Goal: Use online tool/utility: Use online tool/utility

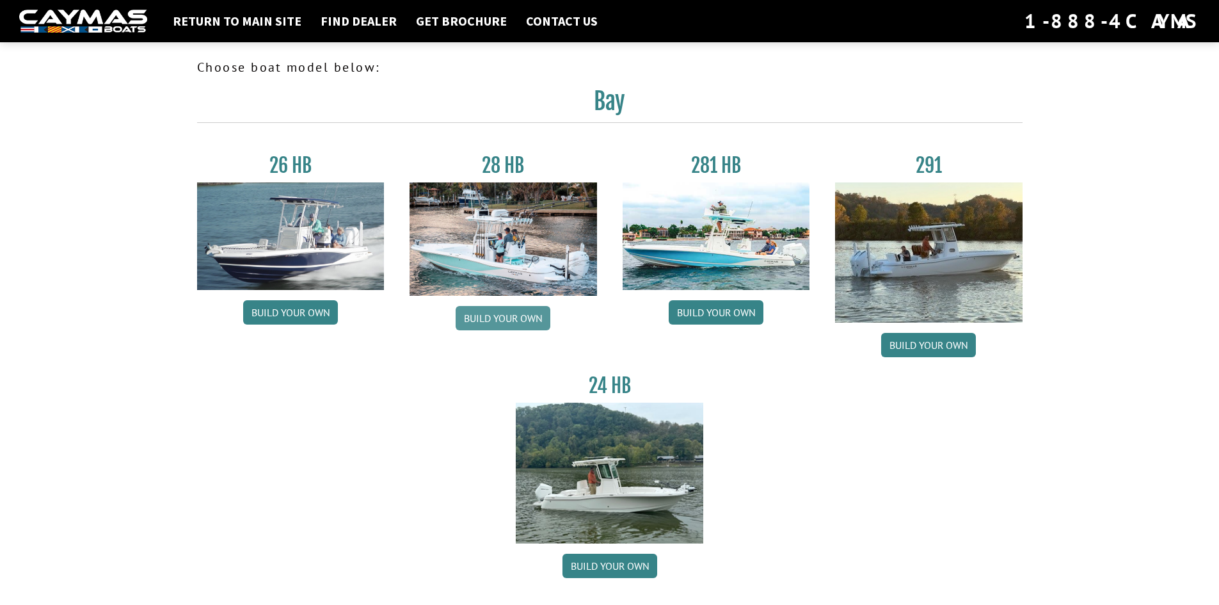
click at [485, 321] on link "Build your own" at bounding box center [503, 318] width 95 height 24
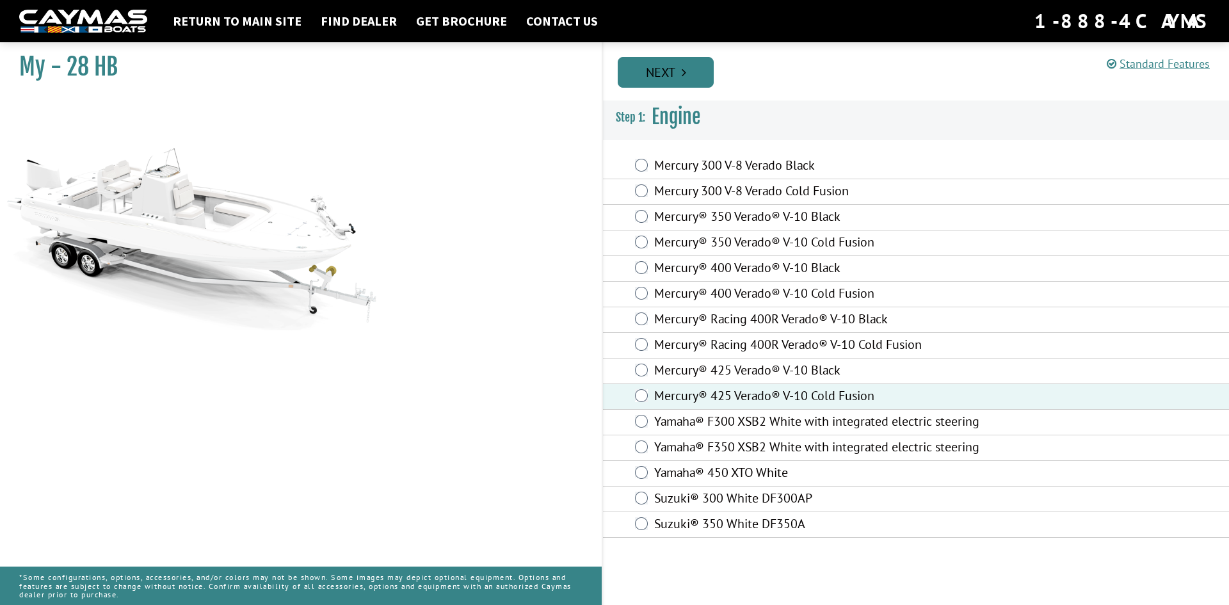
click at [673, 67] on link "Next" at bounding box center [666, 72] width 96 height 31
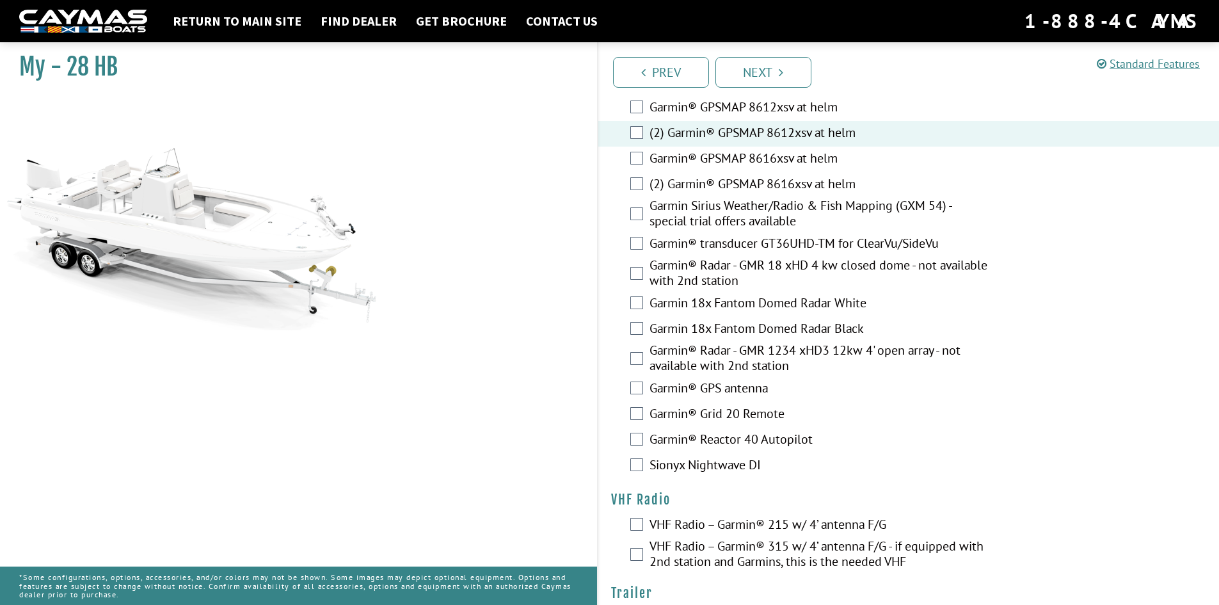
scroll to position [3159, 0]
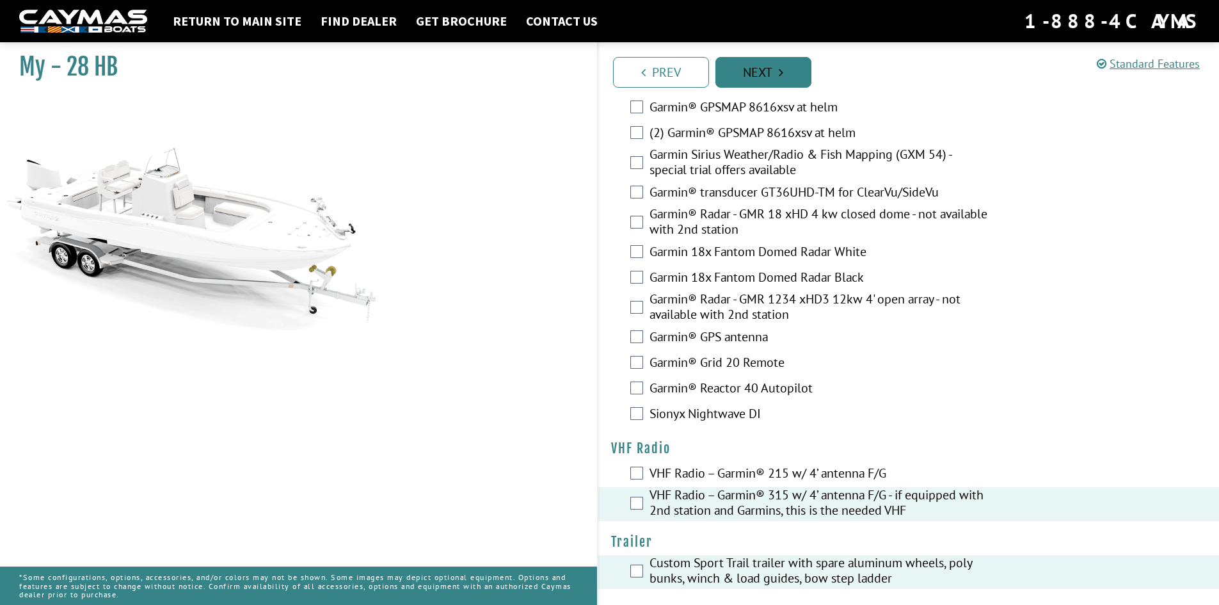
click at [785, 68] on link "Next" at bounding box center [764, 72] width 96 height 31
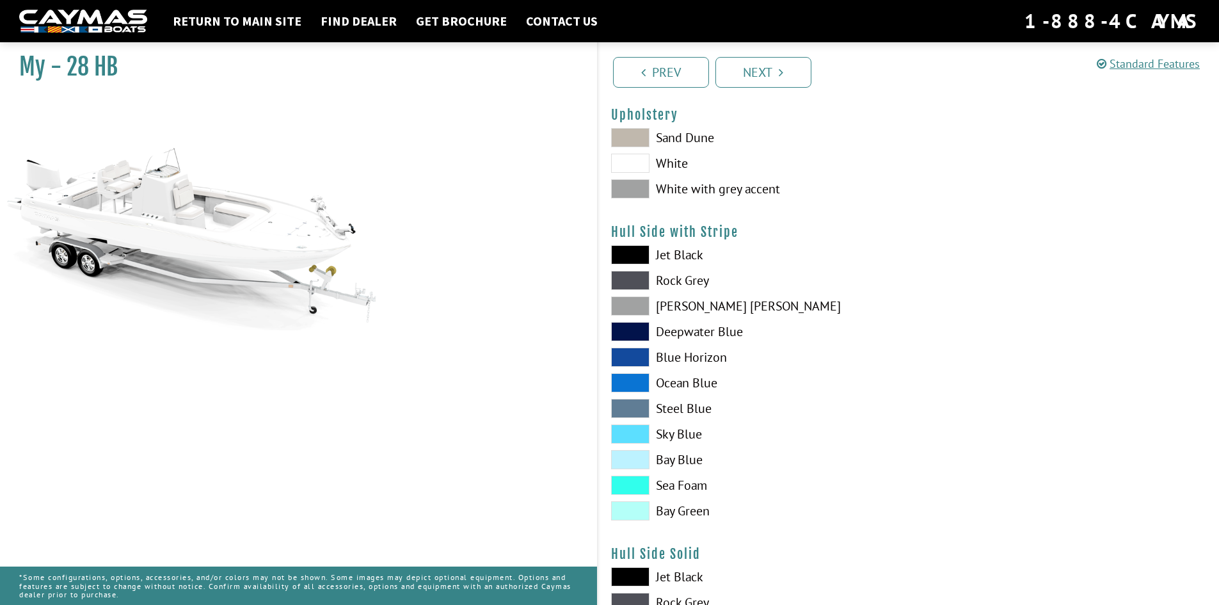
scroll to position [112, 0]
click at [634, 161] on span at bounding box center [630, 162] width 38 height 19
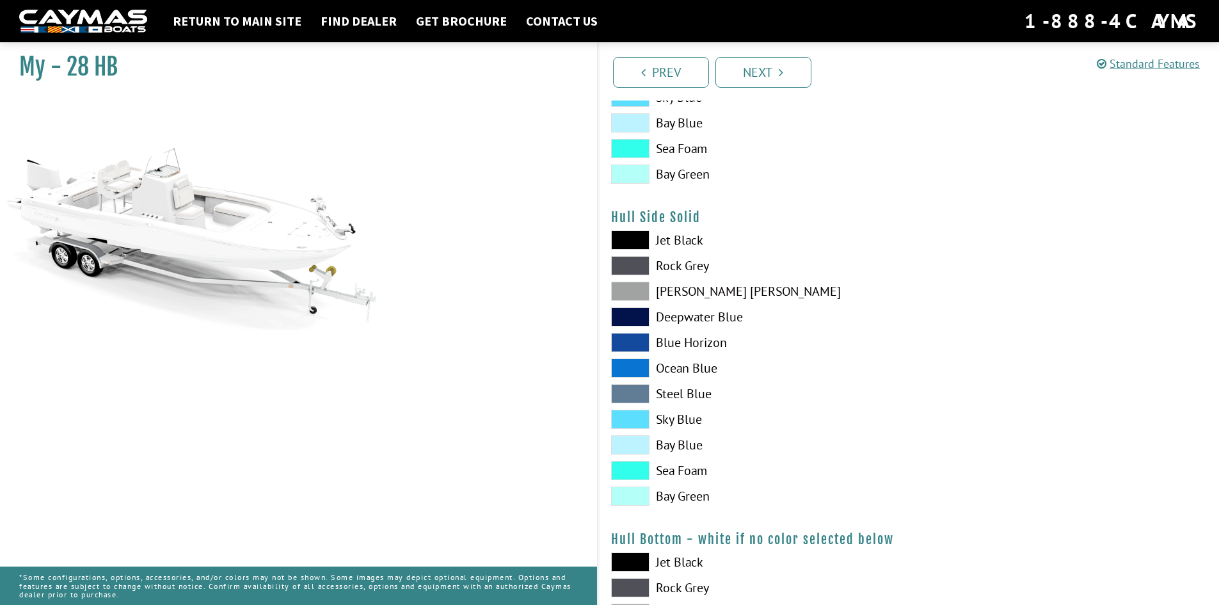
scroll to position [464, 0]
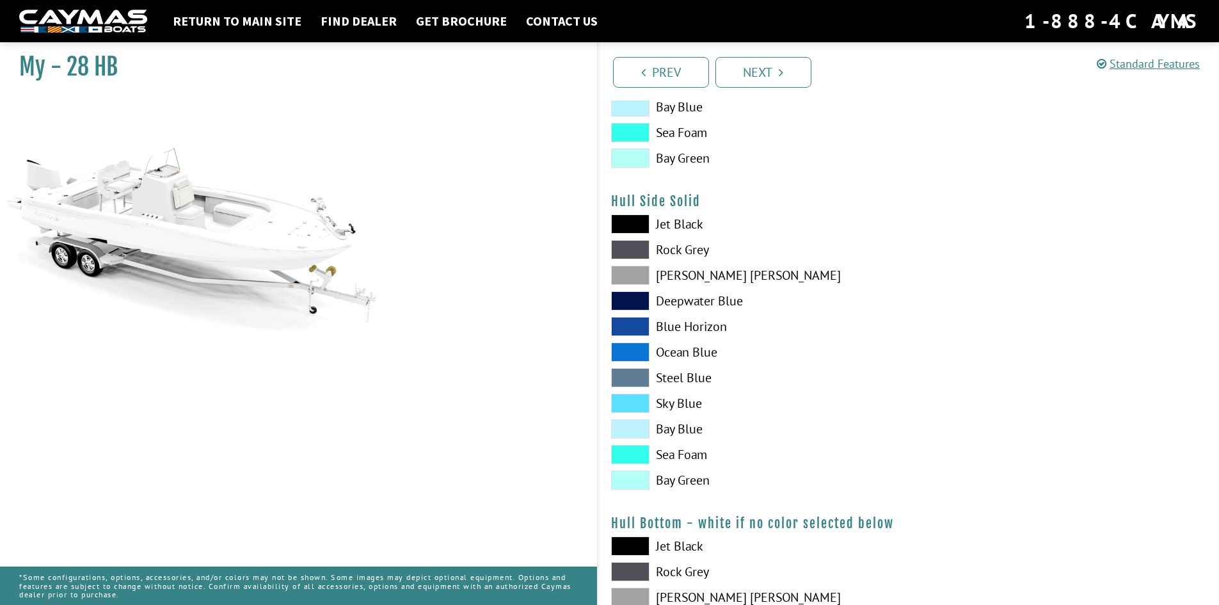
click at [631, 429] on span at bounding box center [630, 428] width 38 height 19
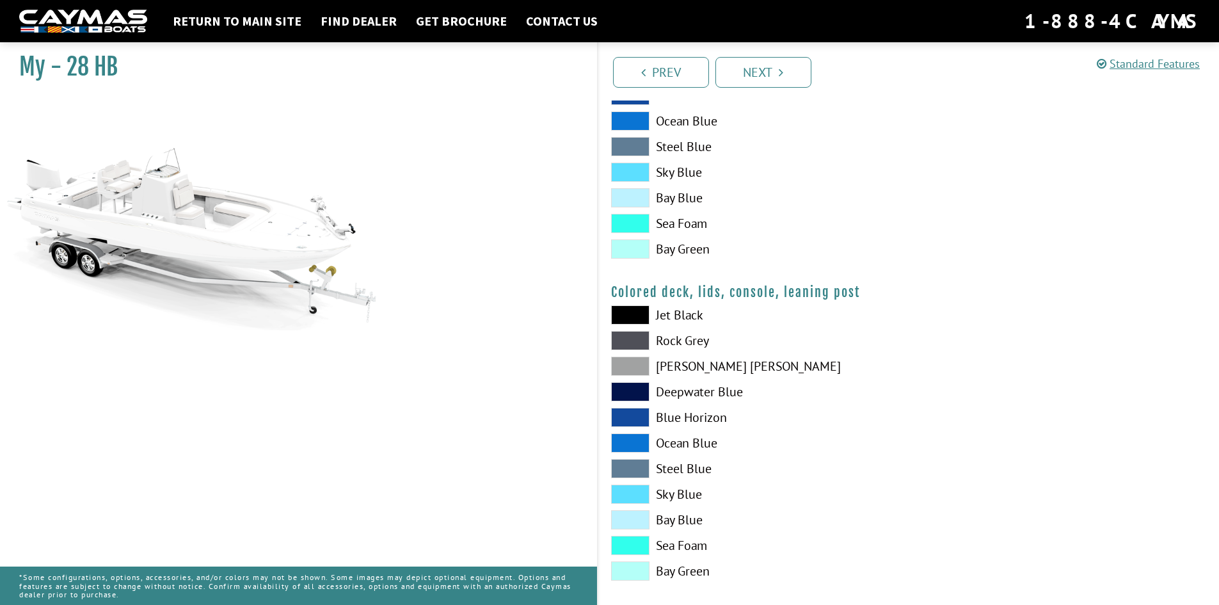
scroll to position [1353, 0]
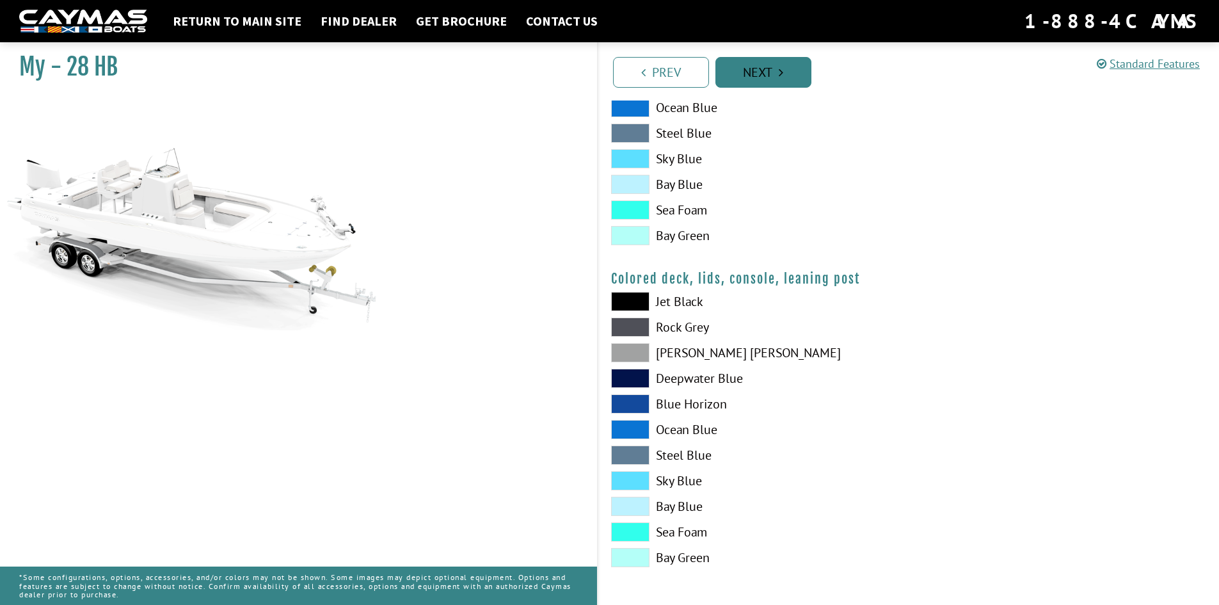
click at [770, 72] on link "Next" at bounding box center [764, 72] width 96 height 31
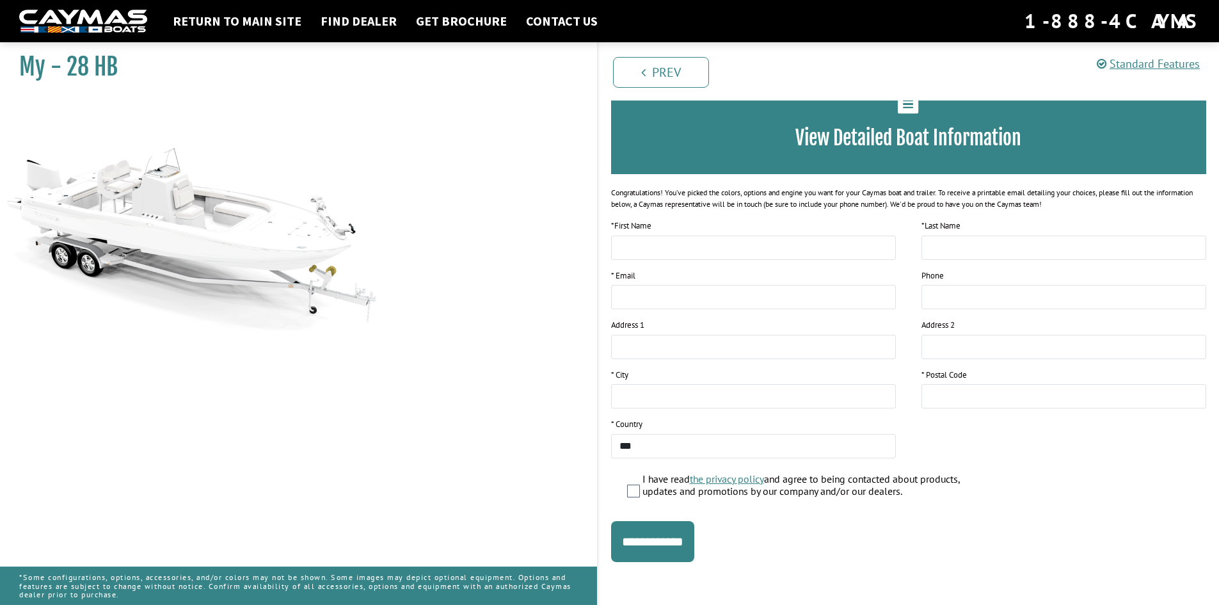
scroll to position [83, 0]
click at [672, 534] on input "**********" at bounding box center [652, 540] width 83 height 41
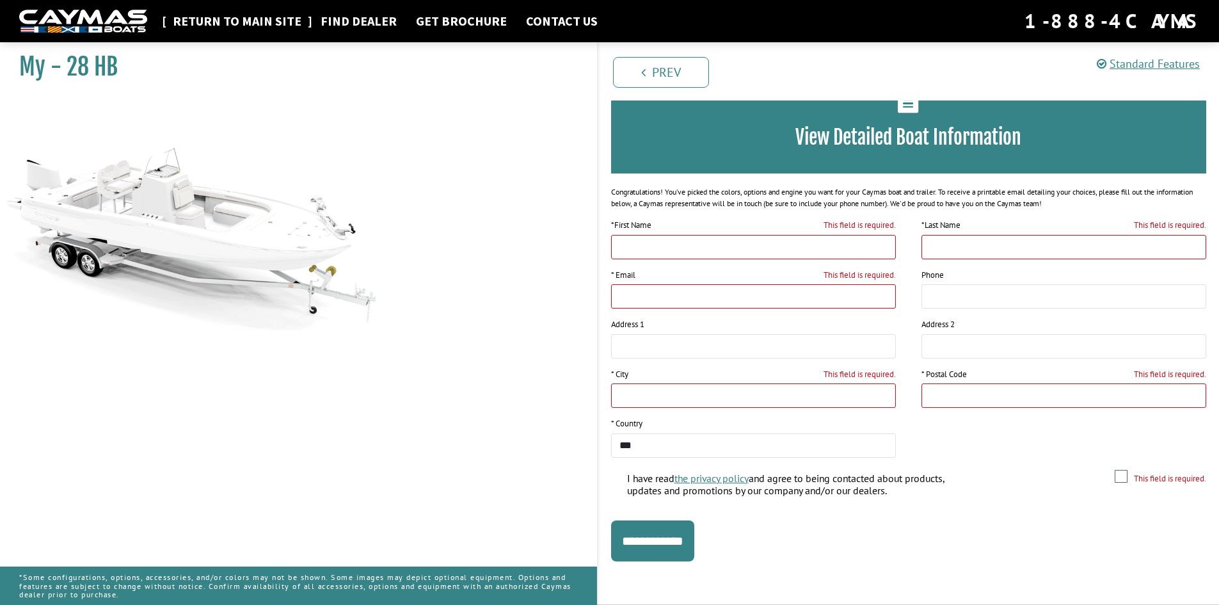
click at [269, 20] on link "Return to main site" at bounding box center [236, 21] width 141 height 17
